Goal: Task Accomplishment & Management: Manage account settings

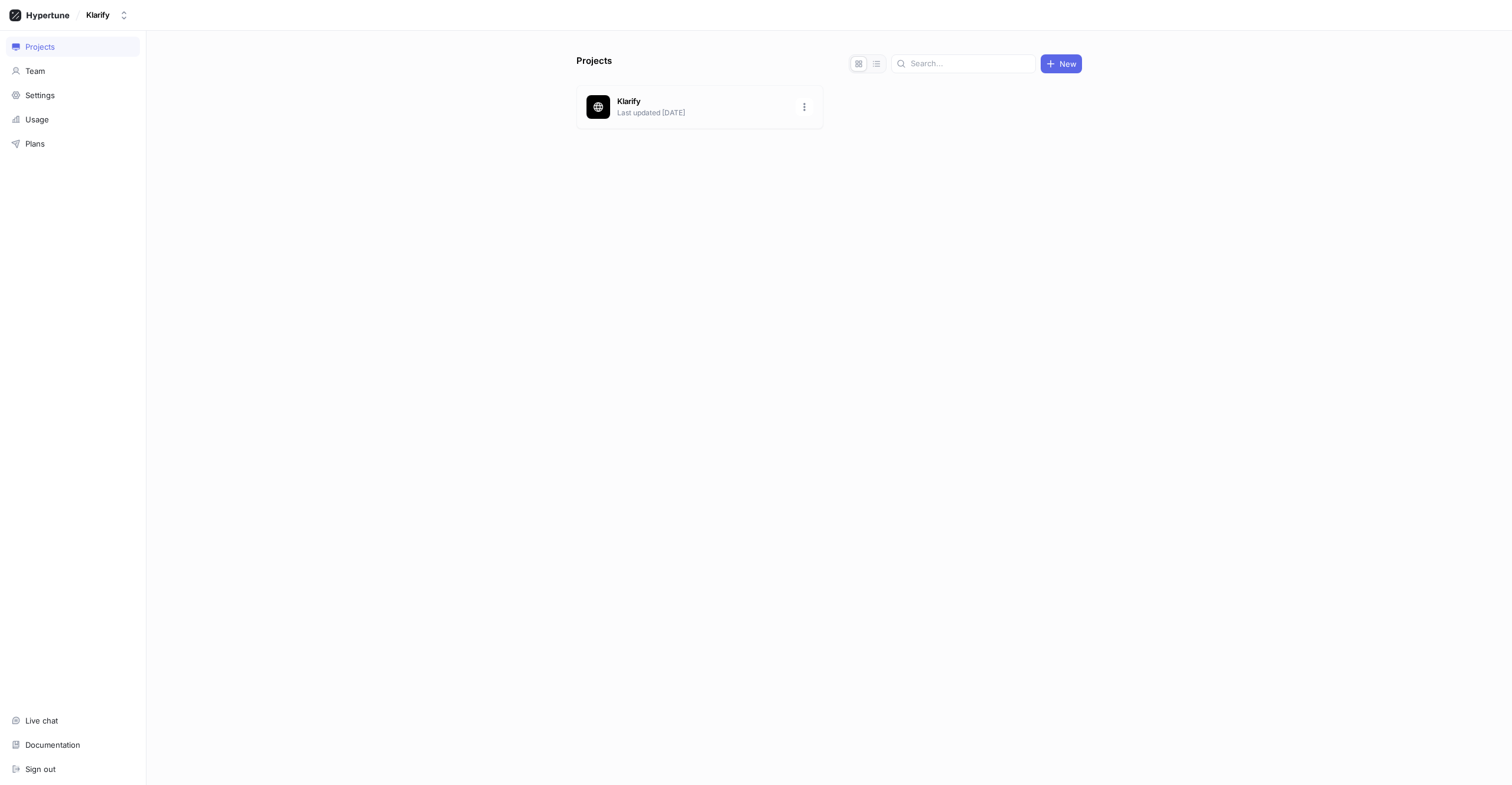
click at [675, 105] on p "Klarify" at bounding box center [703, 102] width 172 height 12
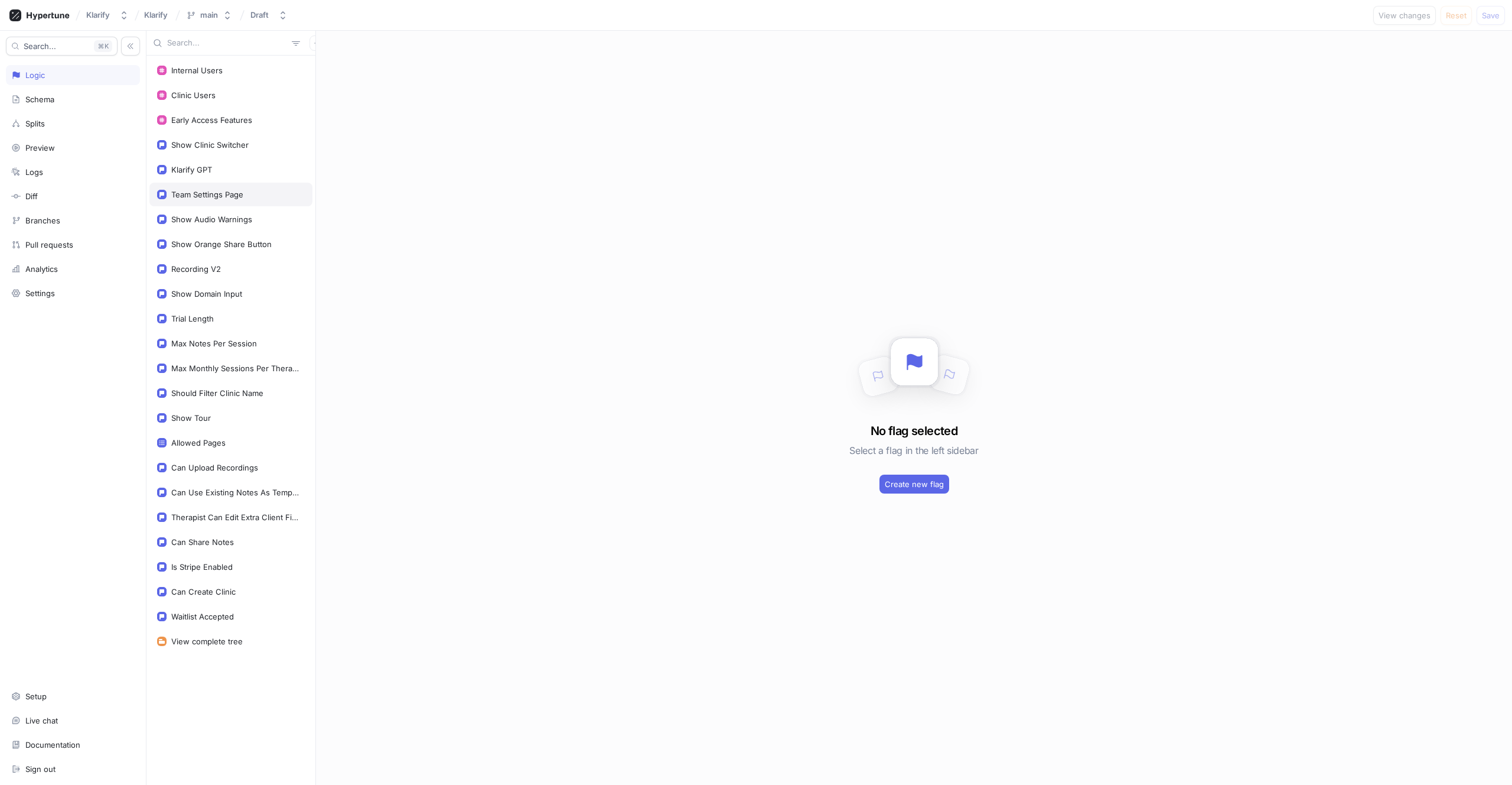
click at [218, 201] on div "Team Settings Page" at bounding box center [231, 194] width 163 height 24
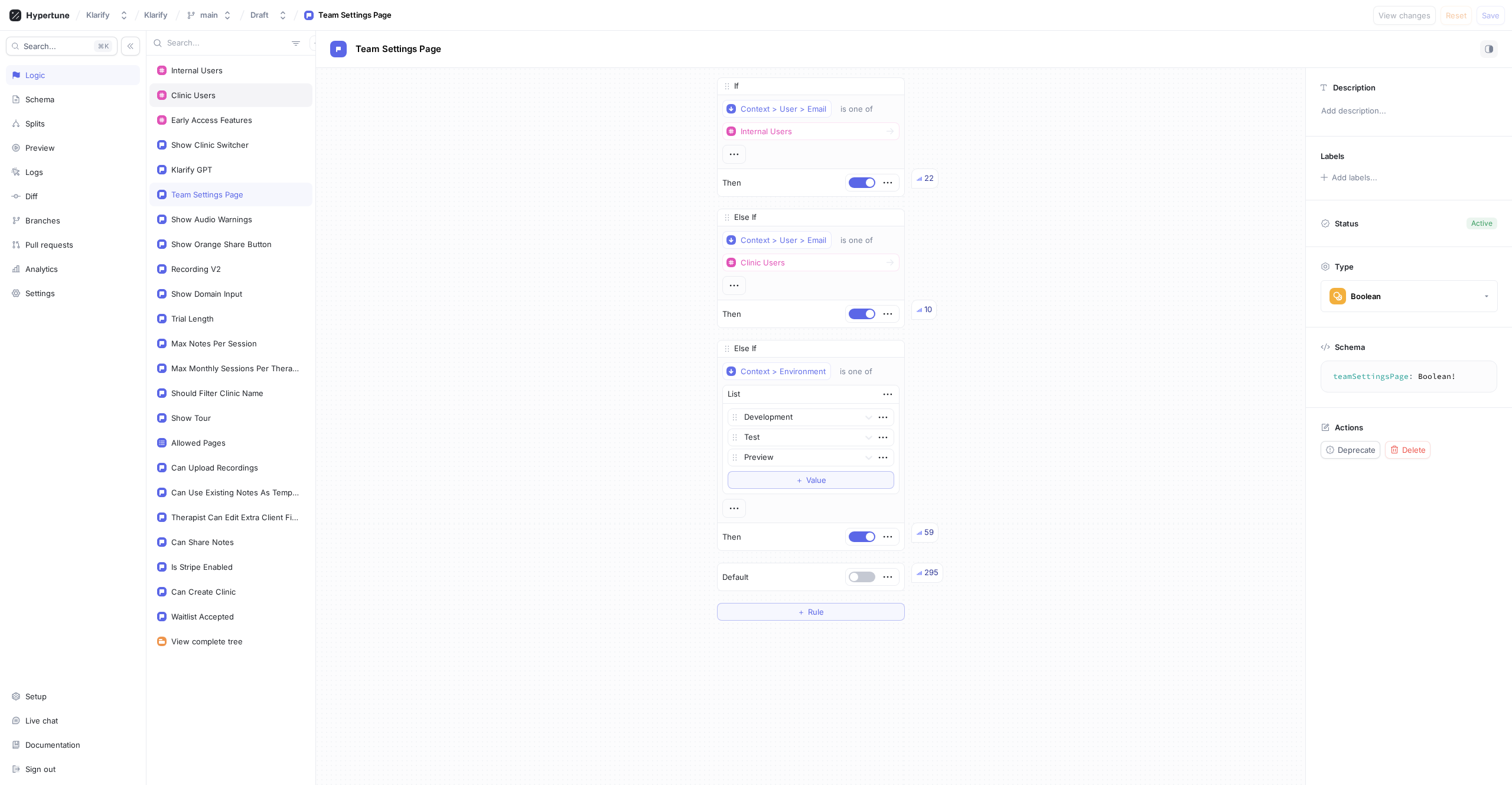
click at [205, 99] on div "Clinic Users" at bounding box center [193, 95] width 44 height 10
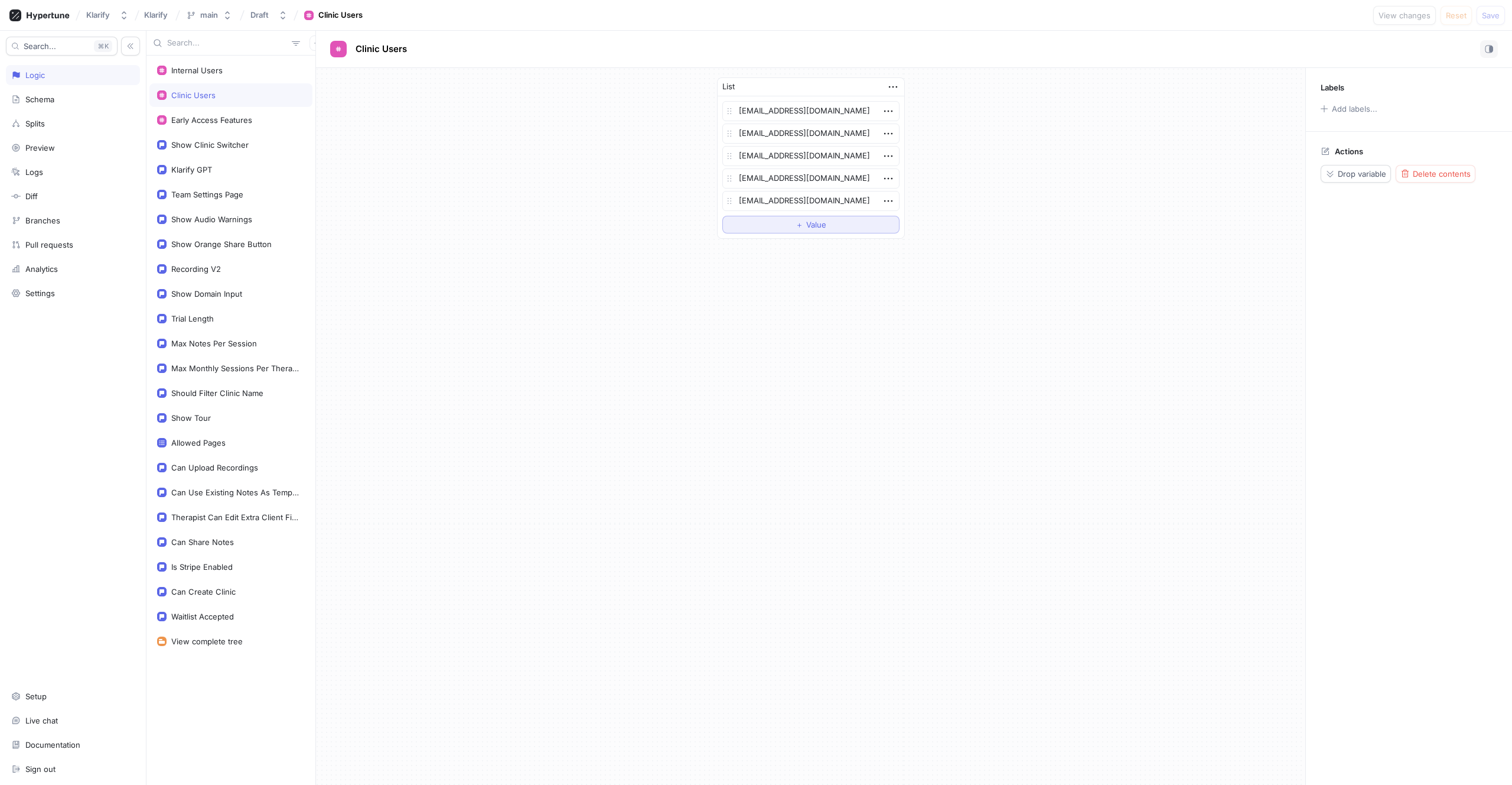
click at [766, 228] on button "＋ Value" at bounding box center [811, 224] width 177 height 18
type textarea "x"
type textarea "[EMAIL_ADDRESS][DOMAIN_NAME]"
click at [1491, 19] on span "Save" at bounding box center [1491, 16] width 18 height 7
click at [809, 246] on span "Value" at bounding box center [816, 247] width 20 height 7
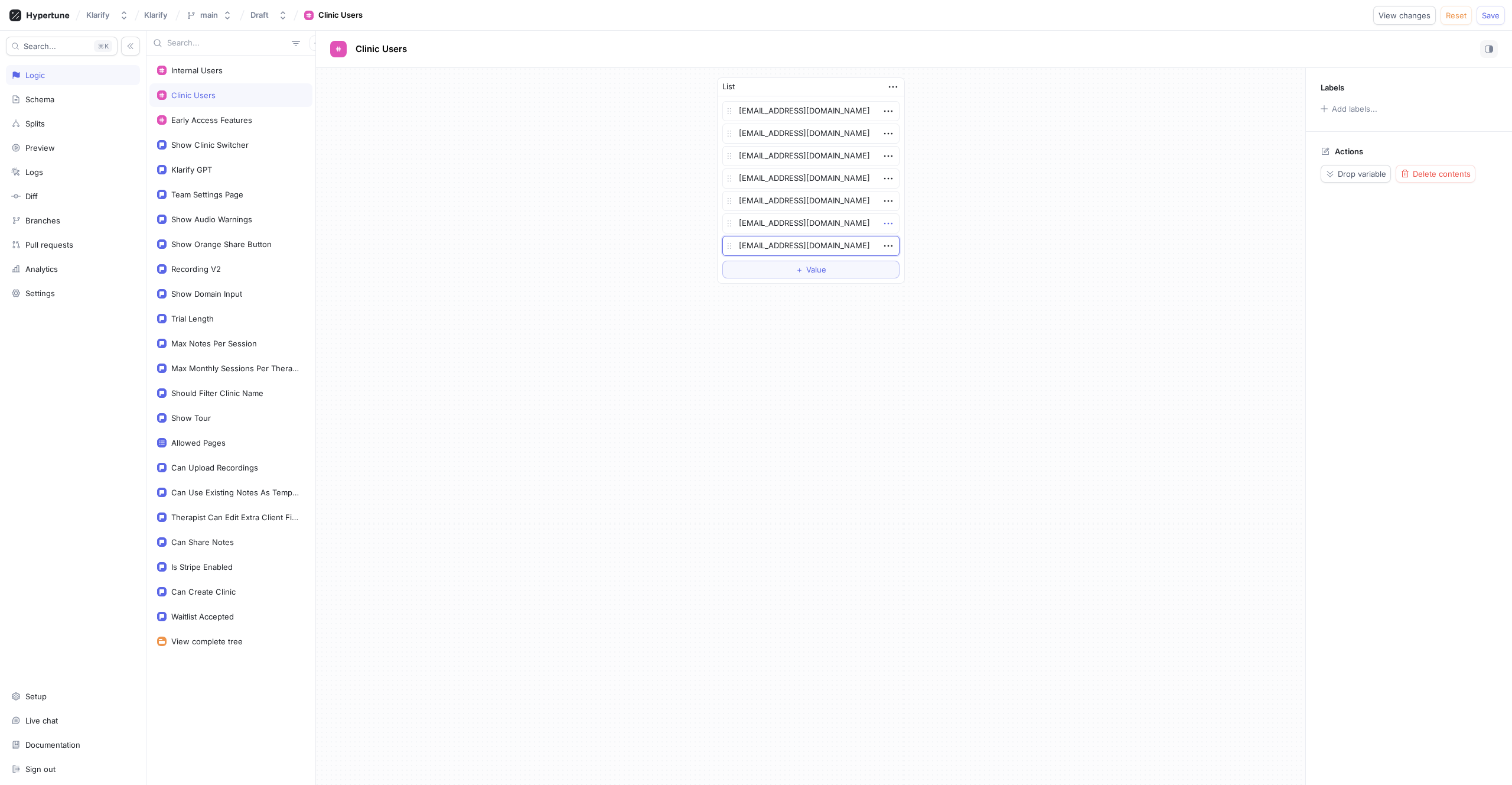
type textarea "x"
type textarea "[EMAIL_ADDRESS][DOMAIN_NAME]"
click at [892, 224] on icon "button" at bounding box center [888, 224] width 8 height 2
click at [893, 242] on img at bounding box center [893, 245] width 7 height 7
click at [1493, 15] on span "Save" at bounding box center [1491, 16] width 18 height 7
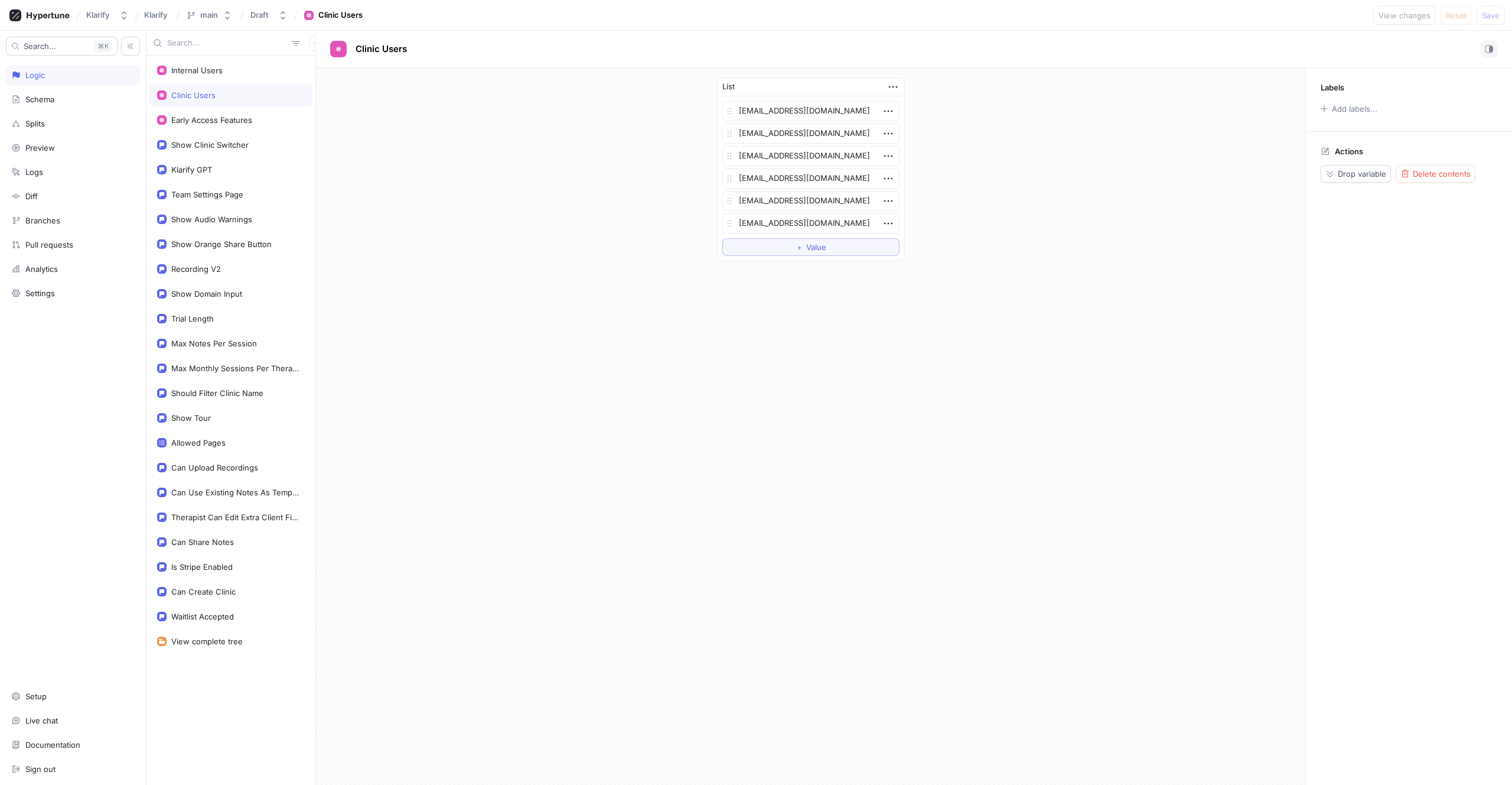
type textarea "x"
